Goal: Check status

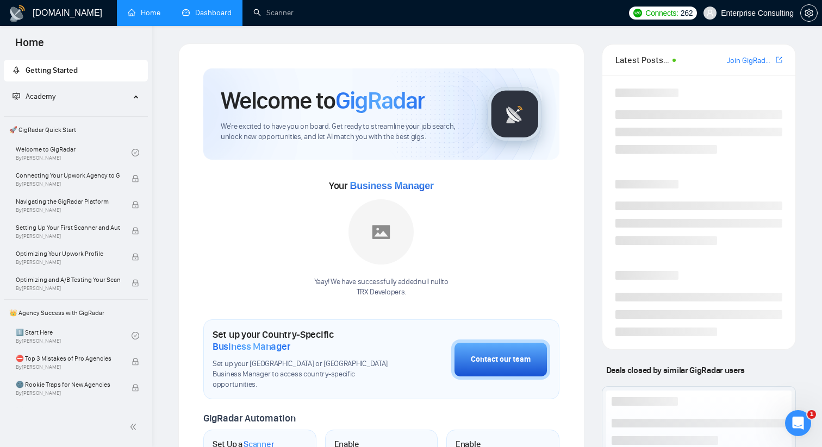
click at [217, 8] on link "Dashboard" at bounding box center [206, 12] width 49 height 9
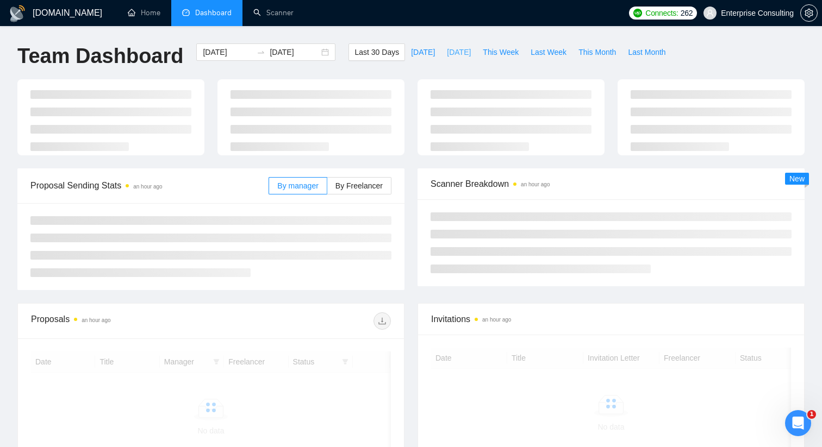
click at [451, 50] on span "[DATE]" at bounding box center [459, 52] width 24 height 12
type input "[DATE]"
